Goal: Find specific page/section: Find specific page/section

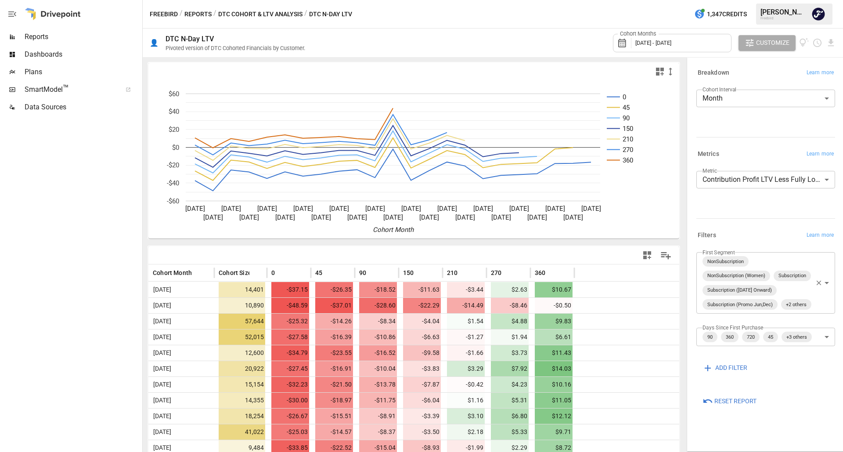
scroll to position [198, 0]
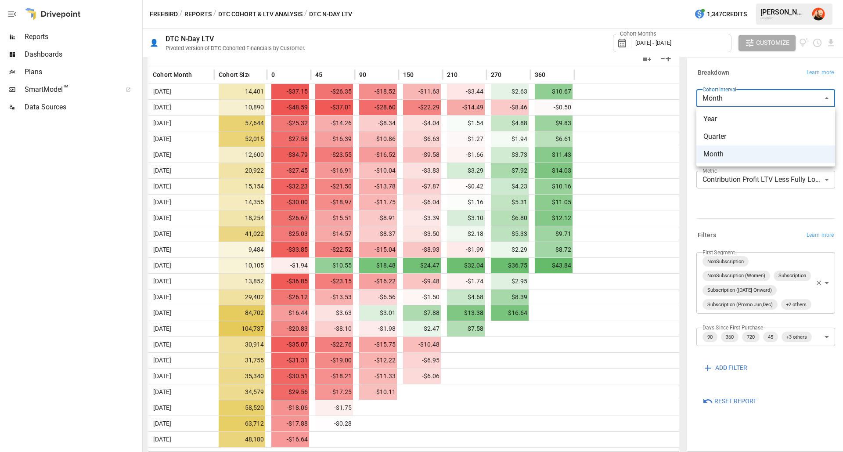
click at [774, 0] on body "Reports Dashboards Plans SmartModel ™ Data Sources Freebird / Reports / DTC Coh…" at bounding box center [421, 0] width 843 height 0
click at [769, 68] on div at bounding box center [421, 226] width 843 height 452
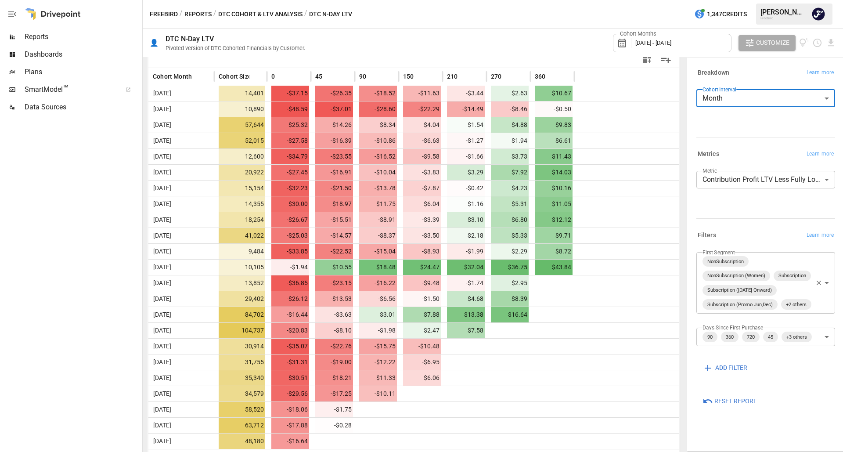
scroll to position [198, 0]
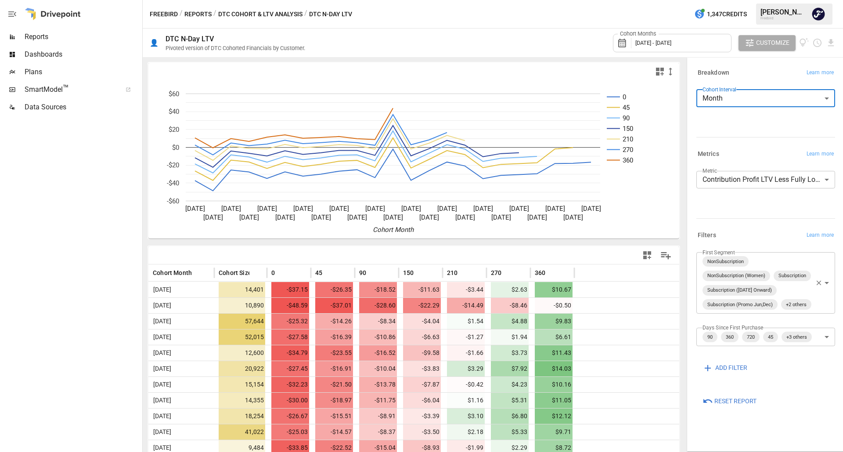
scroll to position [198, 0]
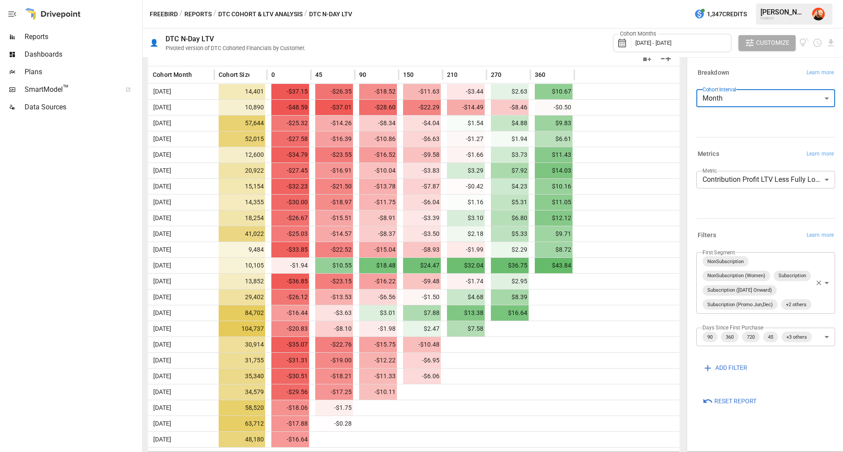
click at [607, 267] on div at bounding box center [626, 265] width 105 height 16
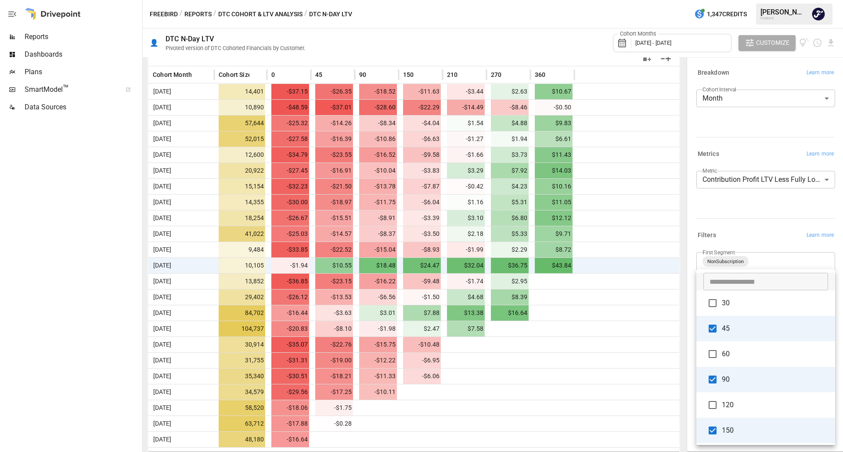
click at [827, 0] on body "Reports Dashboards Plans SmartModel ™ Data Sources Freebird / Reports / DTC Coh…" at bounding box center [421, 0] width 843 height 0
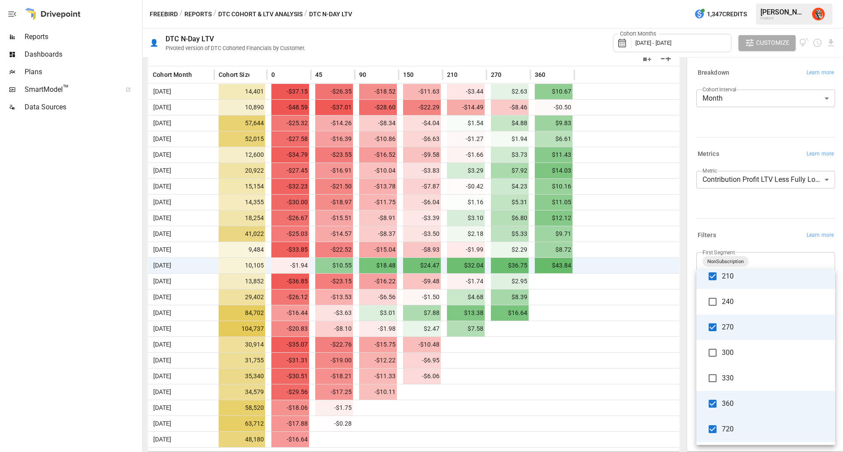
click at [775, 237] on div at bounding box center [421, 226] width 843 height 452
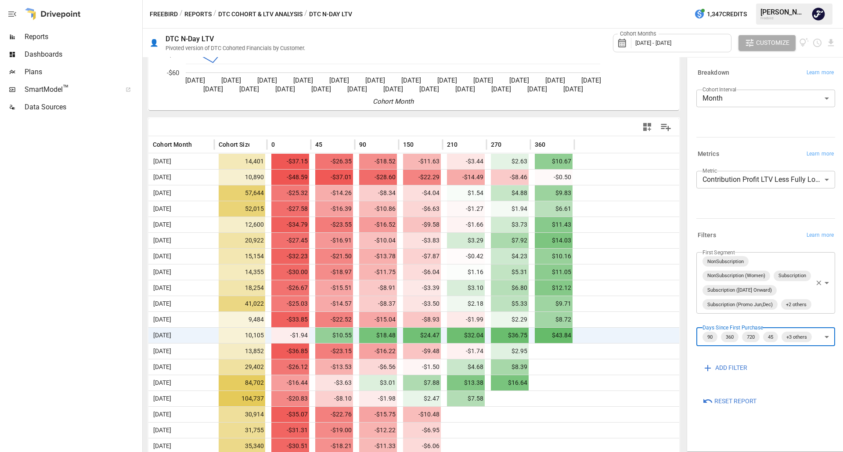
scroll to position [128, 0]
click at [830, 0] on body "Reports Dashboards Plans SmartModel ™ Data Sources Freebird / Reports / DTC Coh…" at bounding box center [421, 0] width 843 height 0
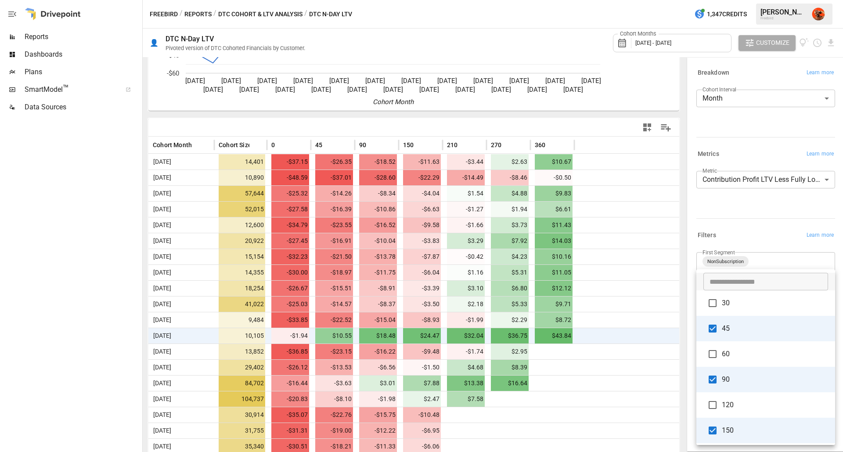
scroll to position [205, 0]
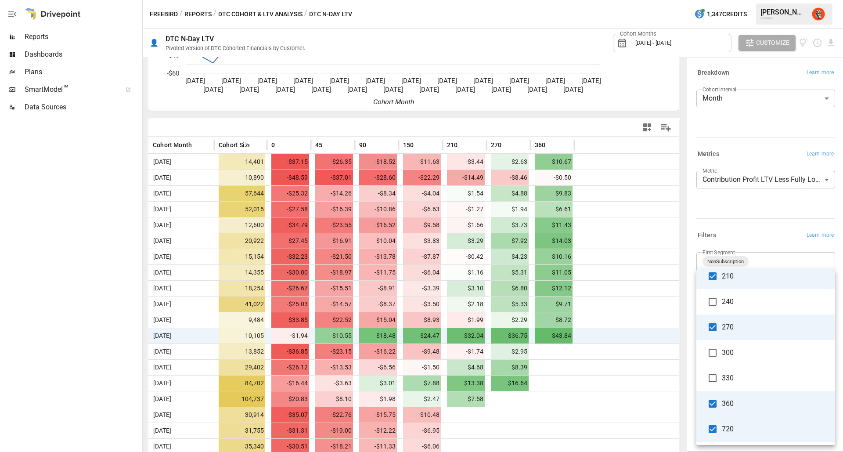
click at [769, 236] on div at bounding box center [421, 226] width 843 height 452
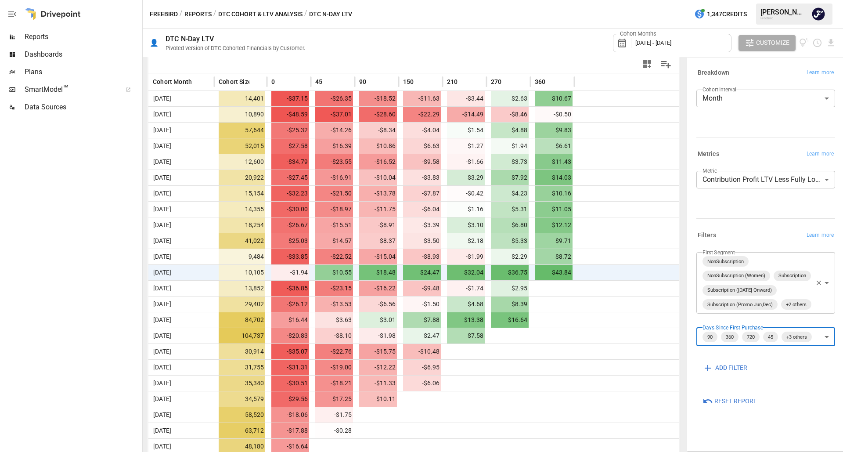
scroll to position [198, 0]
